Goal: Task Accomplishment & Management: Use online tool/utility

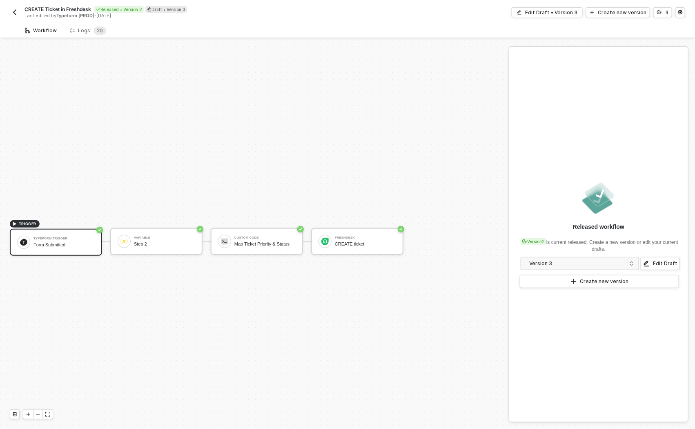
scroll to position [15, 0]
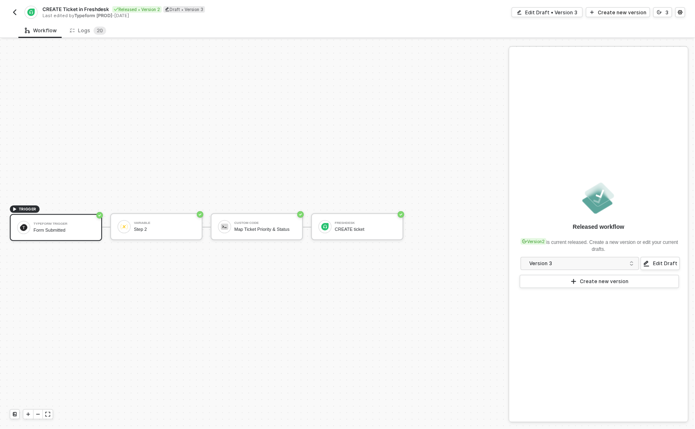
click at [15, 9] on img "button" at bounding box center [14, 12] width 7 height 7
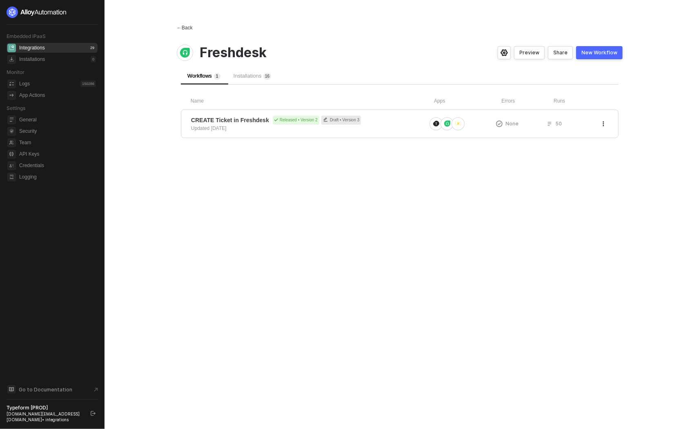
click at [185, 31] on div "← Back" at bounding box center [185, 28] width 16 height 7
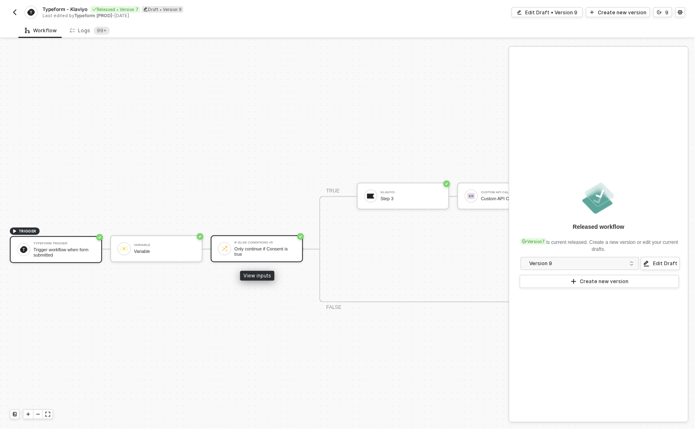
scroll to position [209, 95]
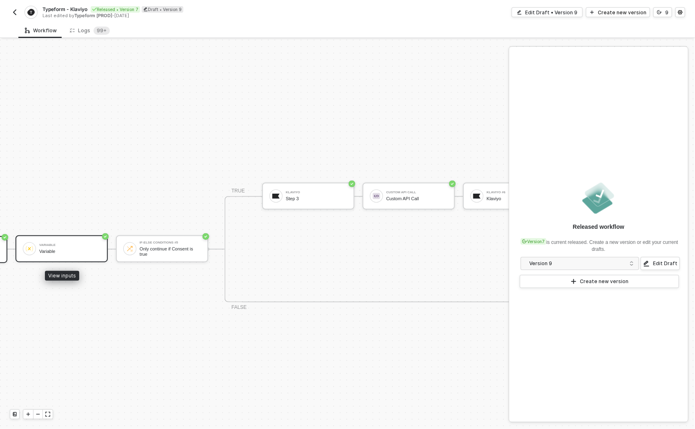
click at [72, 247] on div "Variable Variable" at bounding box center [69, 249] width 61 height 16
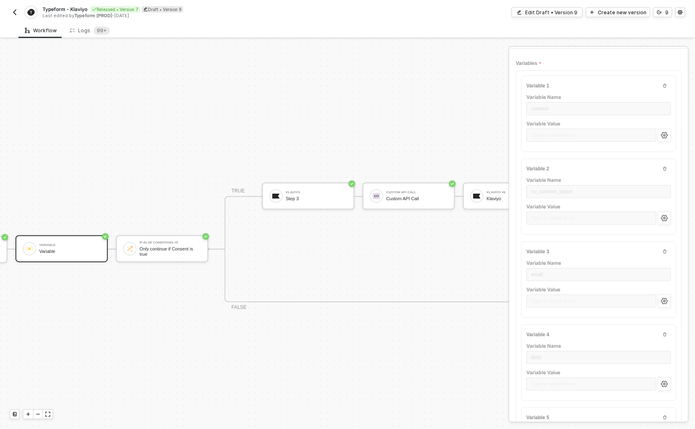
scroll to position [125, 0]
